Goal: Transaction & Acquisition: Download file/media

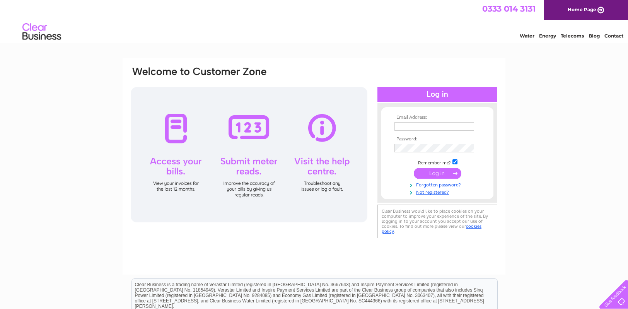
click at [423, 128] on input "text" at bounding box center [435, 126] width 80 height 9
paste input "gtrotter0402@hotmail.co.uk"
type input "gtrotter0402@hotmail.co.uk"
click at [414, 168] on input "submit" at bounding box center [438, 173] width 48 height 11
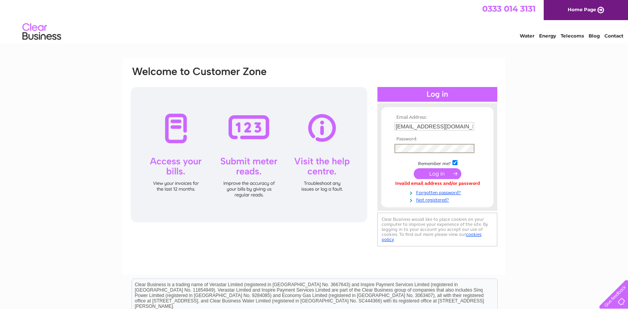
click at [414, 168] on input "submit" at bounding box center [438, 173] width 48 height 11
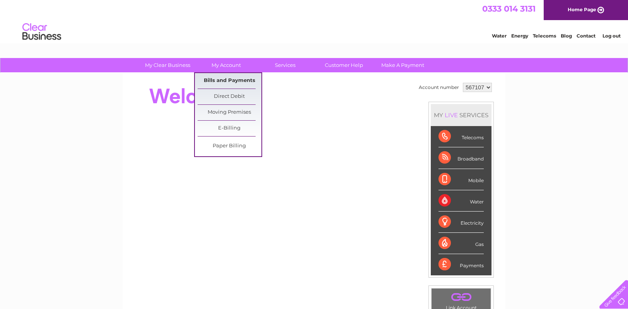
click at [229, 78] on link "Bills and Payments" at bounding box center [230, 80] width 64 height 15
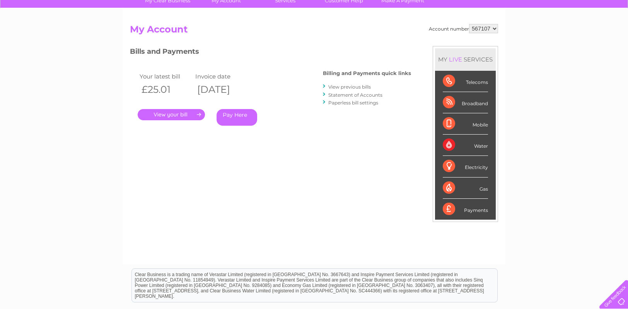
scroll to position [77, 0]
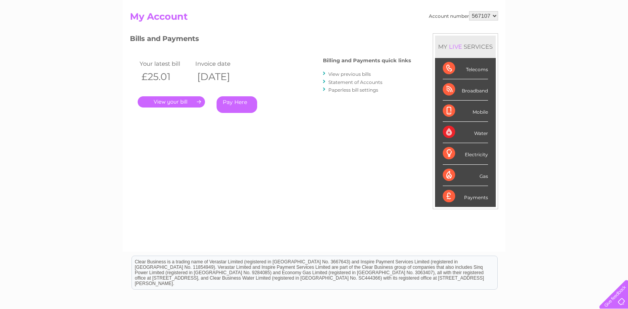
click at [359, 74] on link "View previous bills" at bounding box center [350, 74] width 43 height 6
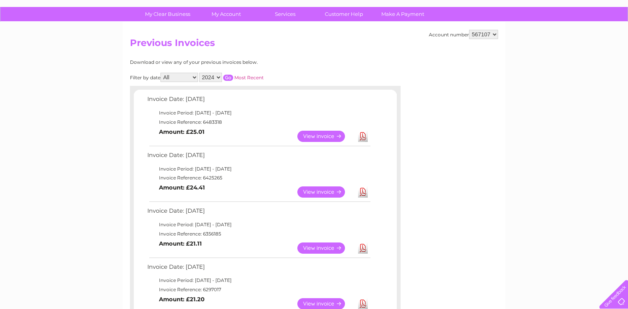
scroll to position [39, 0]
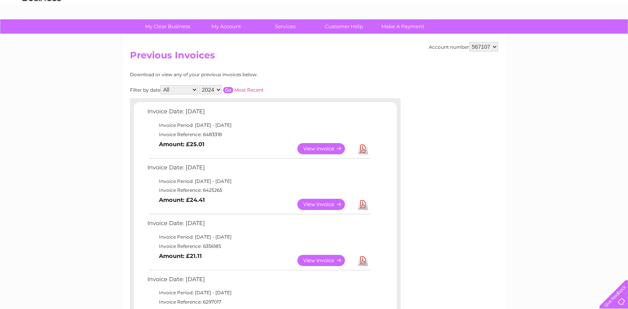
click at [494, 46] on select "567107 930530" at bounding box center [483, 46] width 29 height 9
select select "930530"
click at [469, 42] on select "567107 930530" at bounding box center [483, 46] width 29 height 9
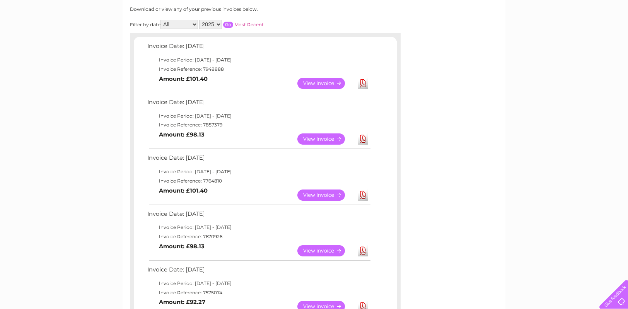
scroll to position [116, 0]
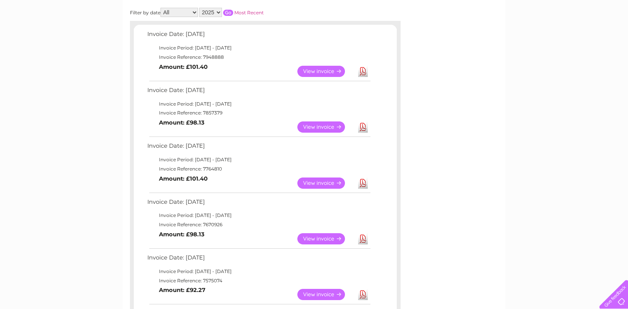
click at [366, 71] on link "Download" at bounding box center [363, 71] width 10 height 11
click at [364, 127] on link "Download" at bounding box center [363, 126] width 10 height 11
click at [366, 183] on link "Download" at bounding box center [363, 183] width 10 height 11
click at [363, 236] on link "Download" at bounding box center [363, 238] width 10 height 11
